Goal: Information Seeking & Learning: Learn about a topic

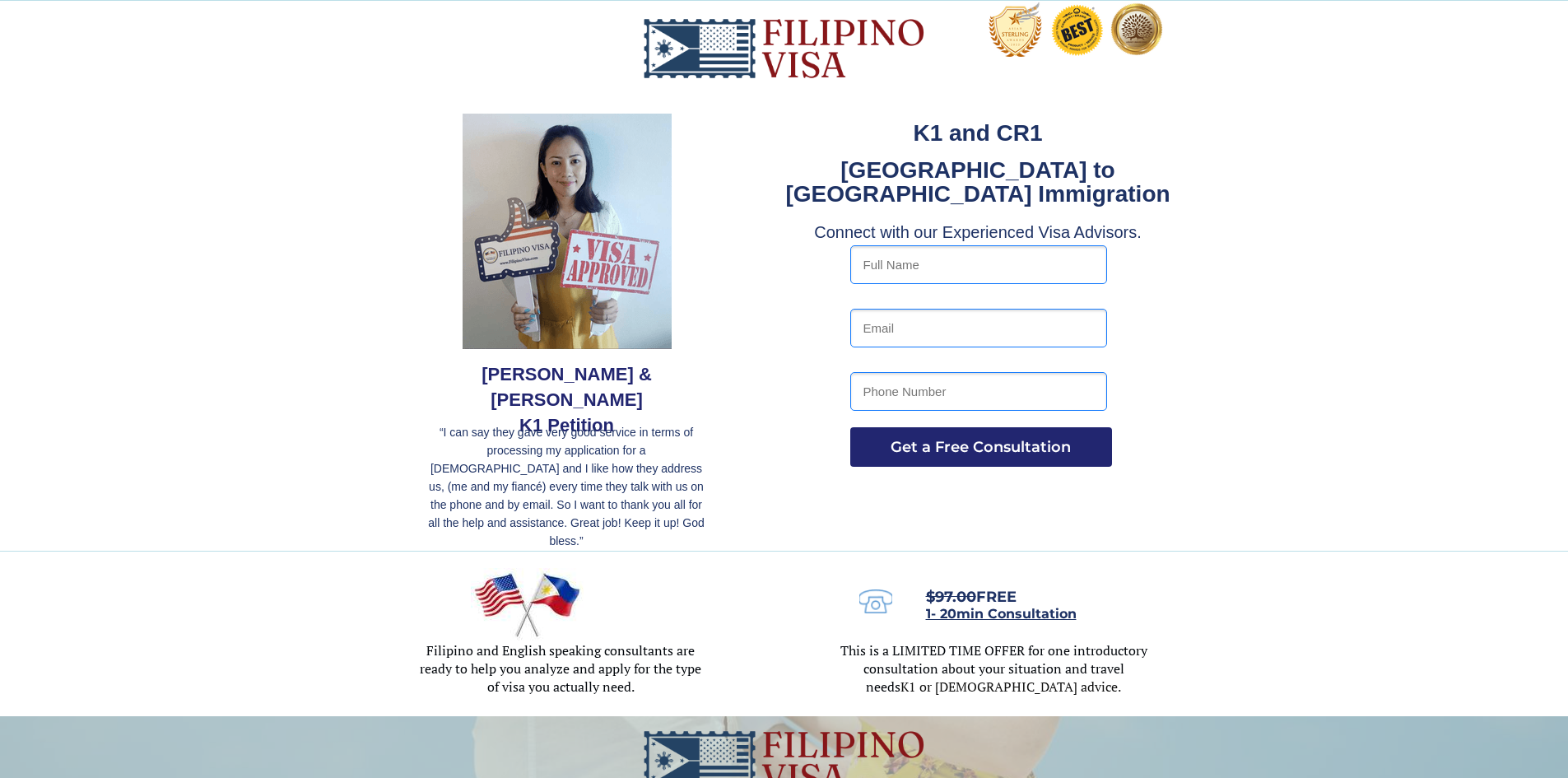
click at [312, 400] on div at bounding box center [784, 276] width 1568 height 549
